Goal: Entertainment & Leisure: Consume media (video, audio)

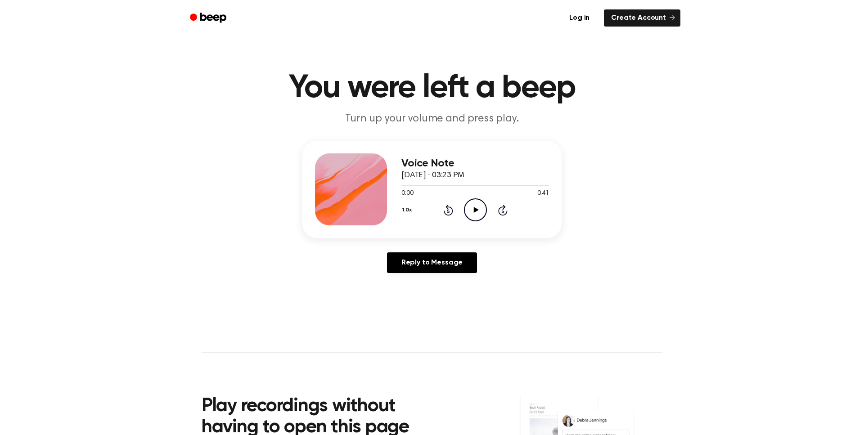
click at [477, 212] on icon "Play Audio" at bounding box center [475, 209] width 23 height 23
click at [476, 210] on icon "Pause Audio" at bounding box center [475, 209] width 23 height 23
click at [471, 211] on icon "Play Audio" at bounding box center [475, 209] width 23 height 23
click at [479, 210] on icon "Pause Audio" at bounding box center [475, 209] width 23 height 23
drag, startPoint x: 410, startPoint y: 186, endPoint x: 397, endPoint y: 186, distance: 13.0
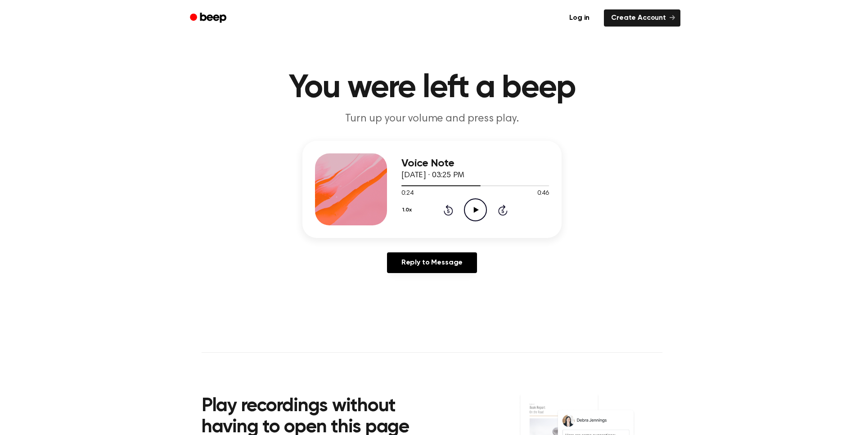
click at [397, 186] on div "Voice Note September 24, 2023 · 03:25 PM 0:24 0:46 Your browser does not suppor…" at bounding box center [431, 189] width 259 height 97
click at [405, 186] on div at bounding box center [440, 185] width 79 height 1
click at [472, 211] on icon "Play Audio" at bounding box center [475, 209] width 23 height 23
click at [479, 210] on icon "Pause Audio" at bounding box center [475, 209] width 23 height 23
